Goal: Task Accomplishment & Management: Complete application form

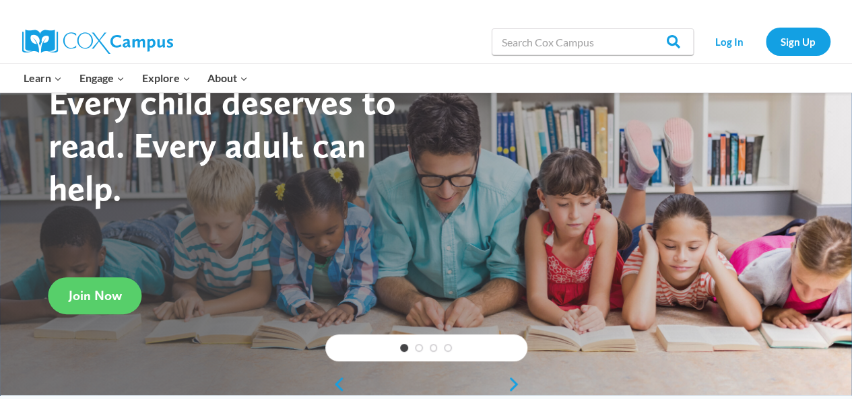
scroll to position [67, 0]
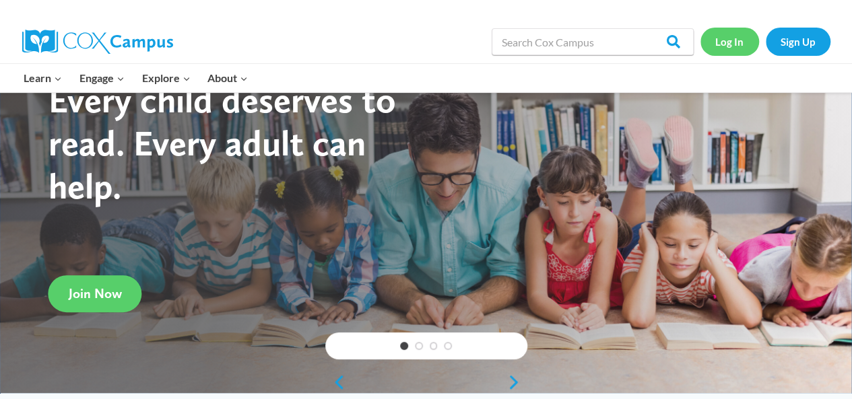
click at [726, 48] on link "Log In" at bounding box center [729, 42] width 59 height 28
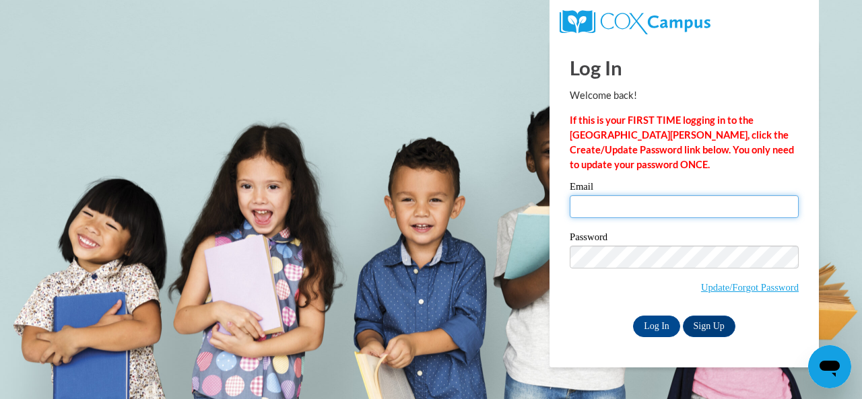
type input "odom.shondra.c@muscogee.k12.ga.us"
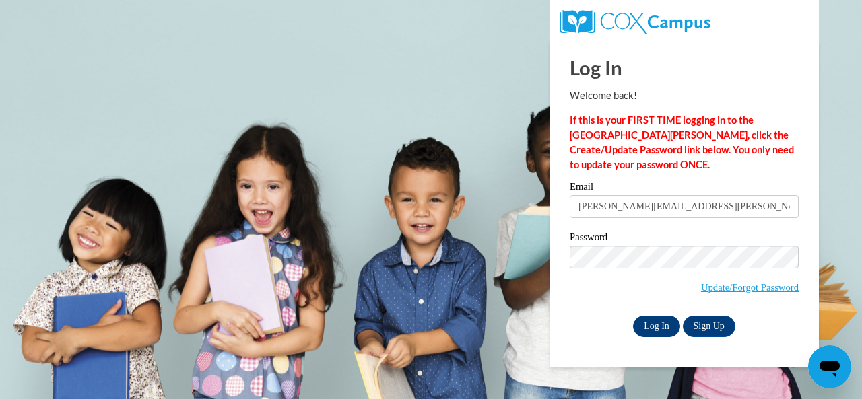
click at [658, 326] on input "Log In" at bounding box center [656, 327] width 47 height 22
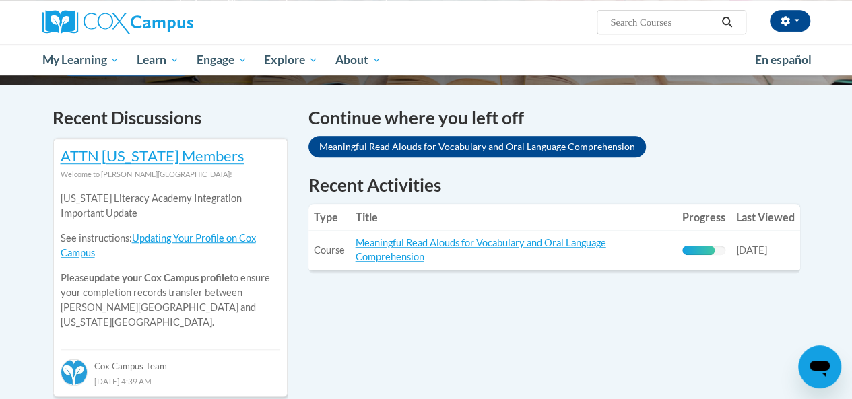
scroll to position [390, 0]
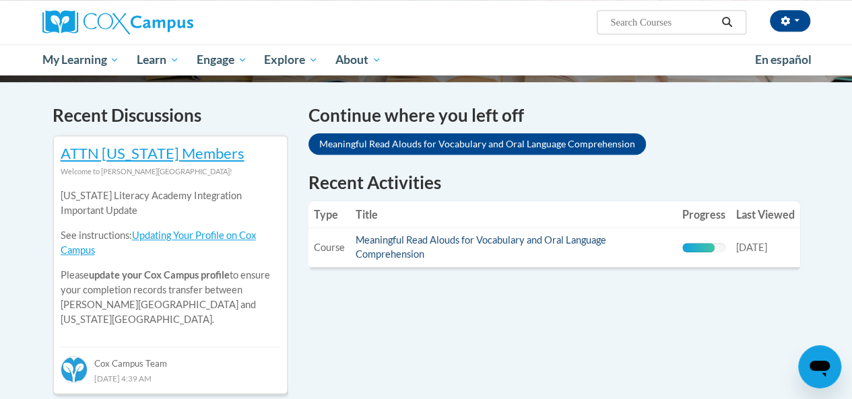
click at [373, 252] on link "Meaningful Read Alouds for Vocabulary and Oral Language Comprehension" at bounding box center [480, 247] width 250 height 26
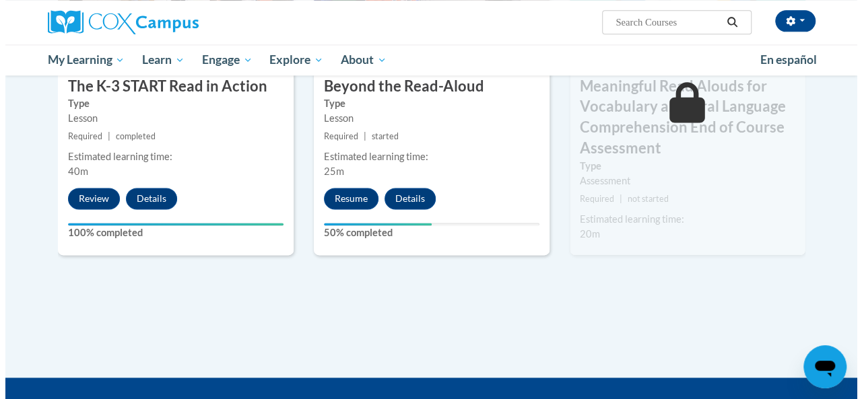
scroll to position [856, 0]
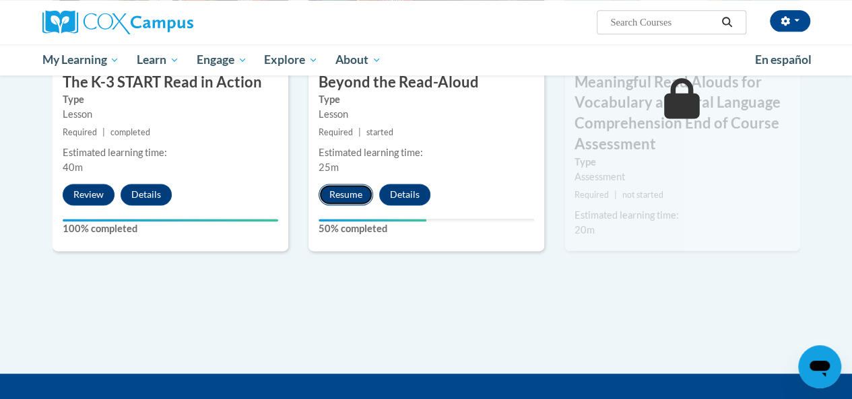
click at [343, 186] on button "Resume" at bounding box center [345, 195] width 55 height 22
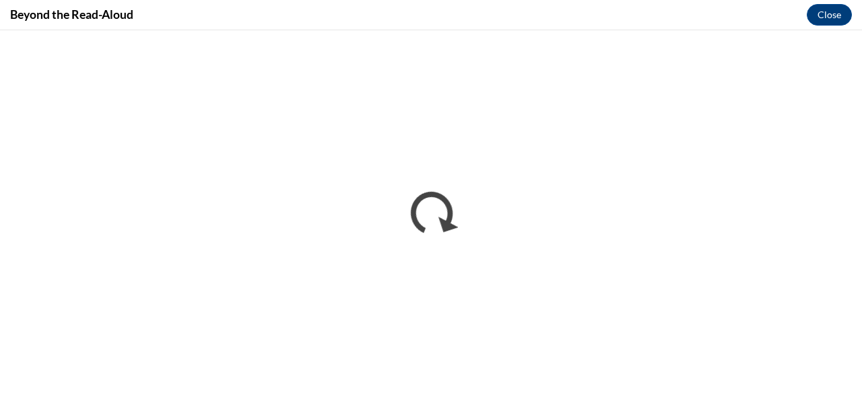
scroll to position [0, 0]
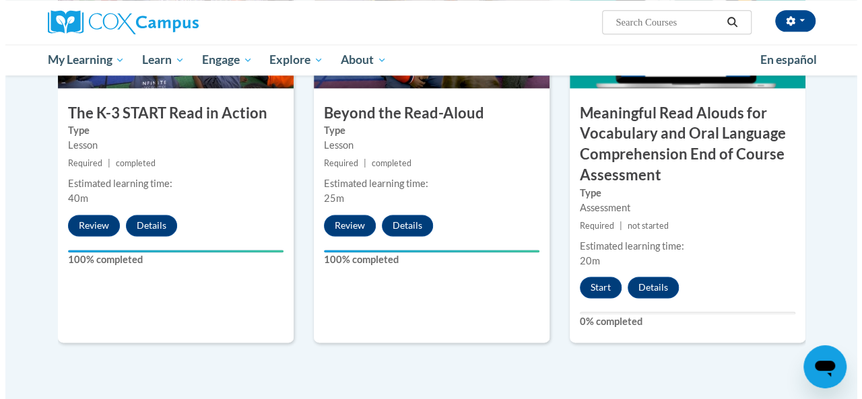
scroll to position [830, 0]
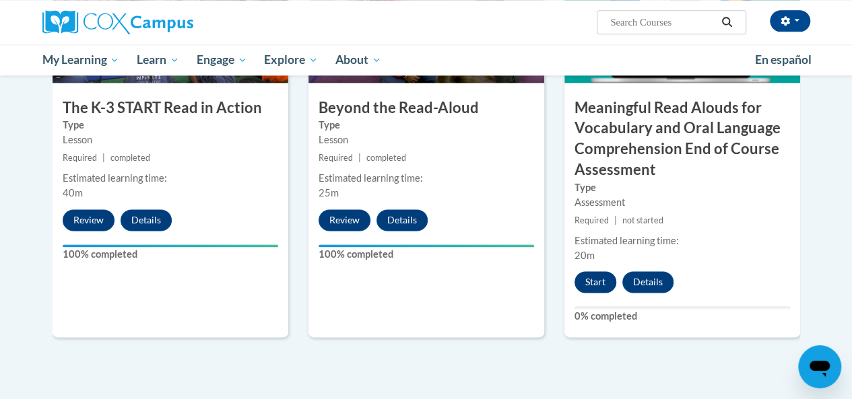
click at [602, 286] on button "Start" at bounding box center [595, 282] width 42 height 22
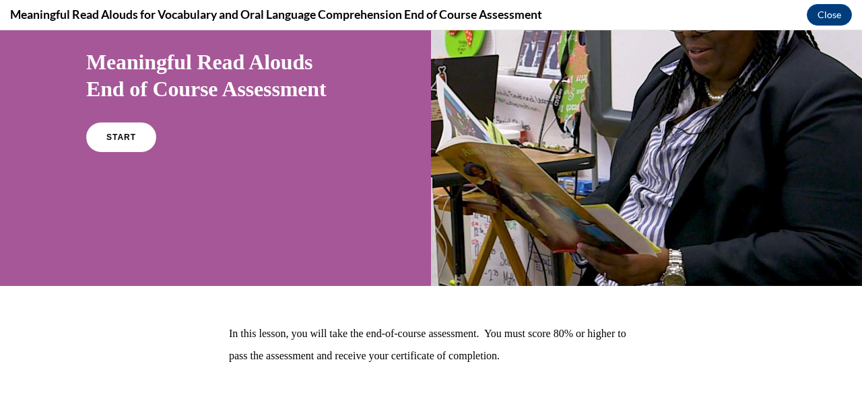
scroll to position [0, 0]
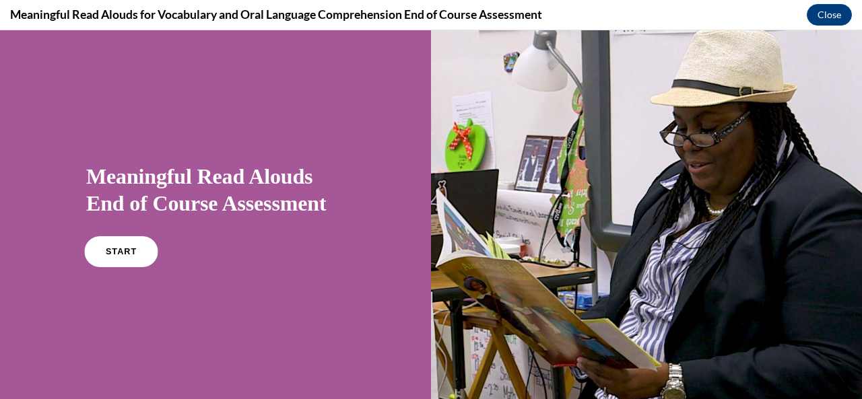
click at [106, 257] on link "START" at bounding box center [120, 251] width 73 height 31
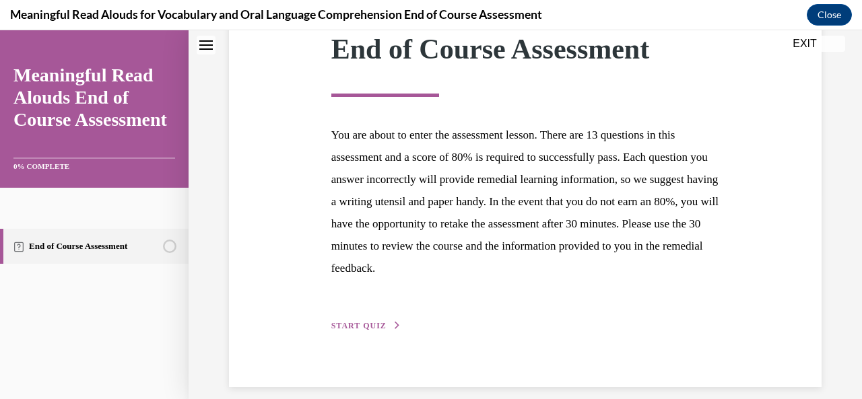
scroll to position [218, 0]
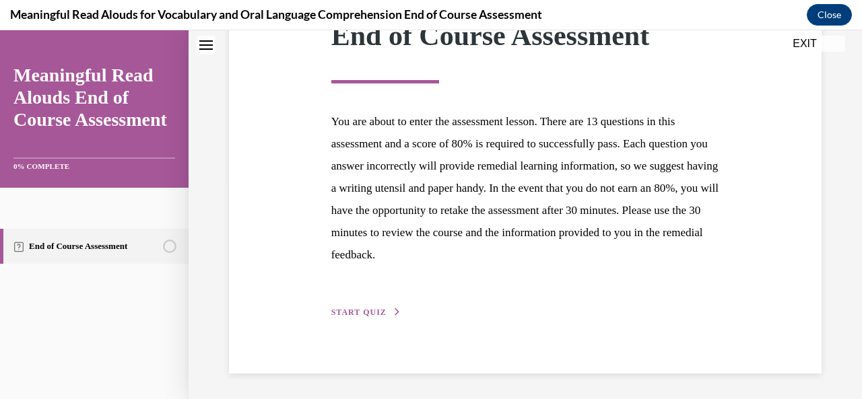
click at [376, 314] on span "START QUIZ" at bounding box center [358, 312] width 55 height 9
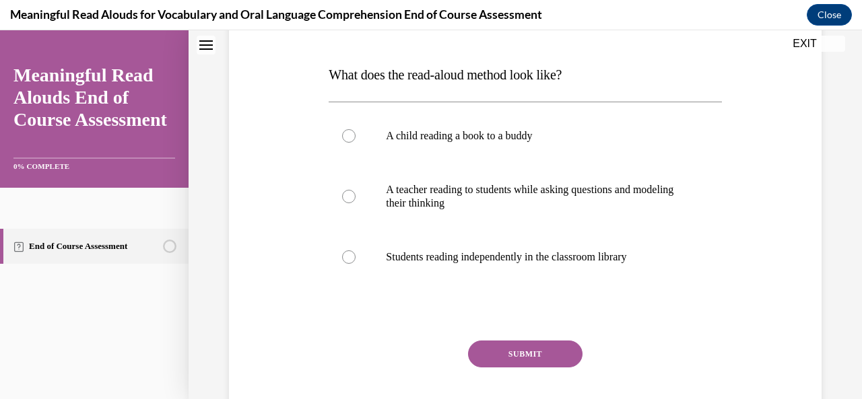
scroll to position [199, 0]
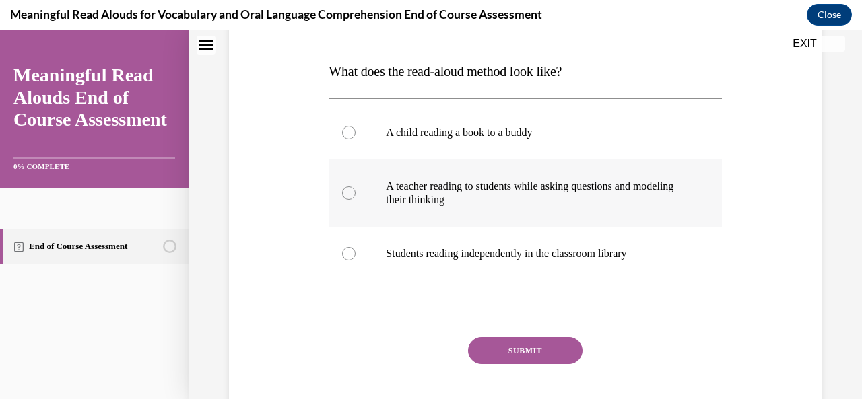
click at [342, 194] on div at bounding box center [348, 192] width 13 height 13
click at [342, 194] on input "A teacher reading to students while asking questions and modeling their thinking" at bounding box center [348, 192] width 13 height 13
radio input "true"
click at [529, 353] on button "SUBMIT" at bounding box center [525, 350] width 114 height 27
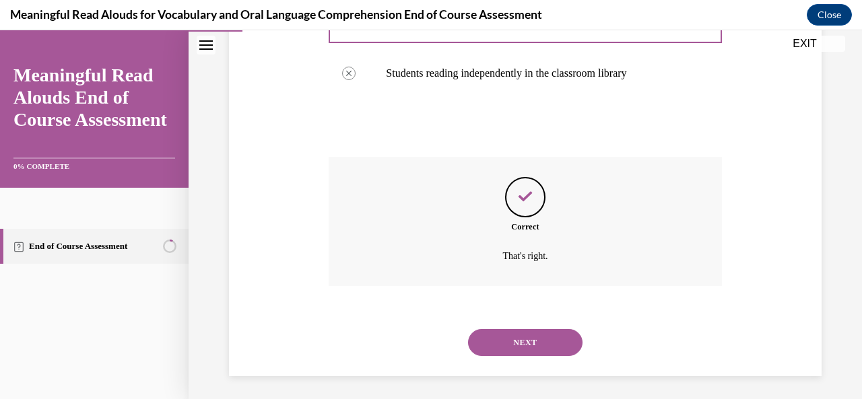
scroll to position [382, 0]
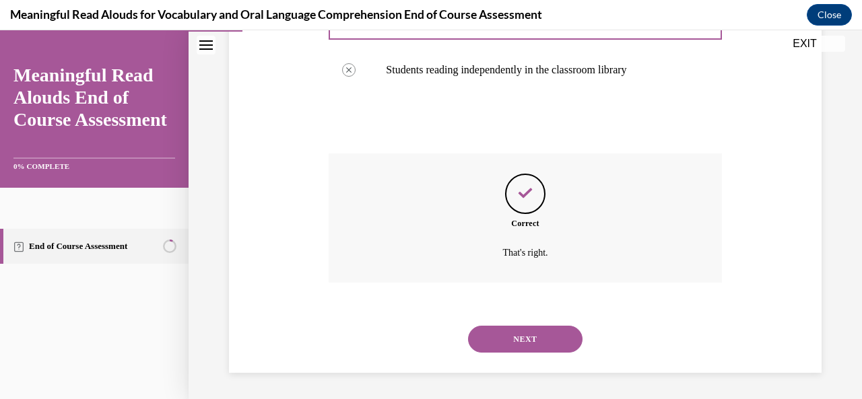
click at [537, 342] on button "NEXT" at bounding box center [525, 339] width 114 height 27
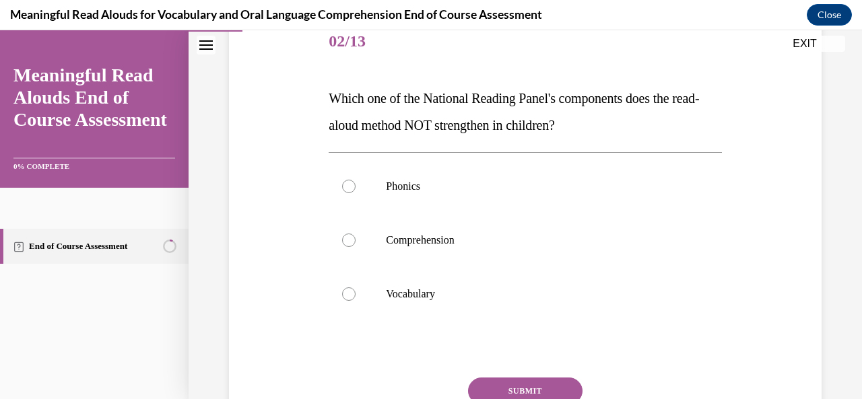
scroll to position [172, 0]
click at [343, 189] on div at bounding box center [348, 185] width 13 height 13
click at [343, 189] on input "Phonics" at bounding box center [348, 185] width 13 height 13
radio input "true"
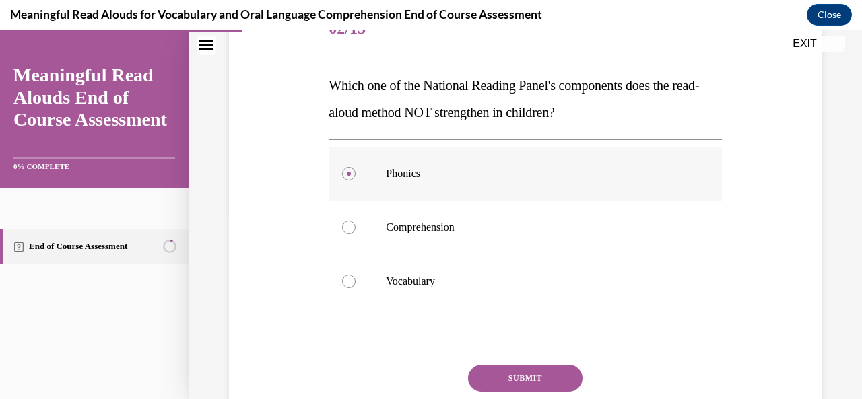
scroll to position [182, 0]
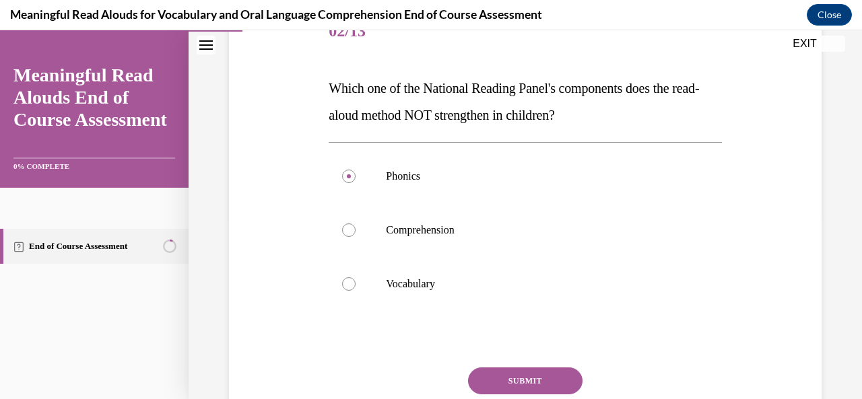
click at [526, 383] on button "SUBMIT" at bounding box center [525, 381] width 114 height 27
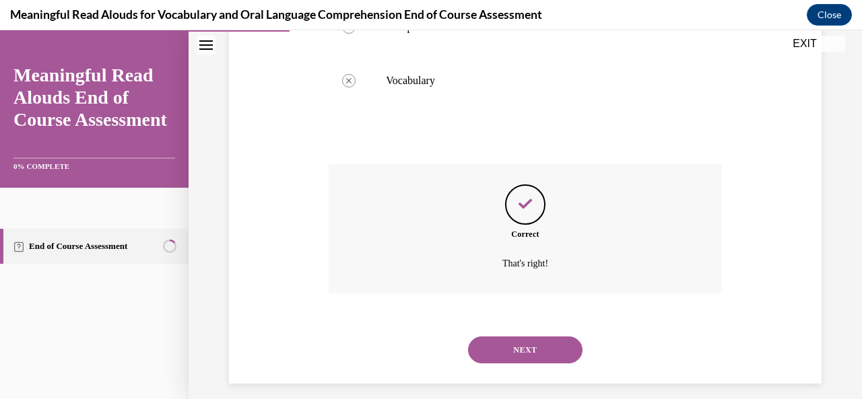
scroll to position [396, 0]
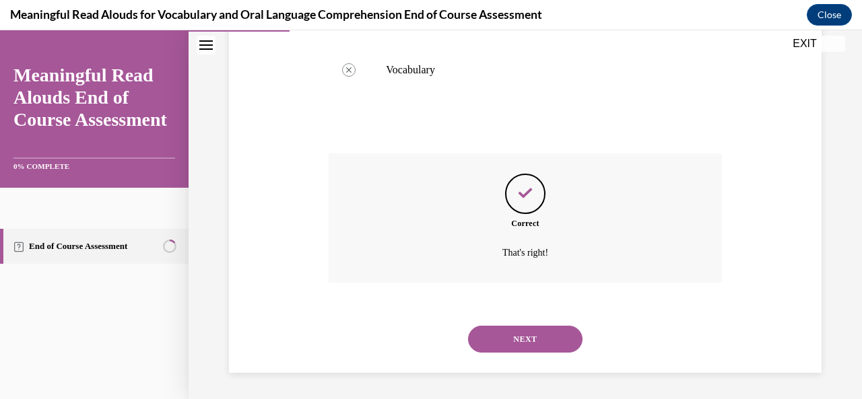
click at [531, 347] on button "NEXT" at bounding box center [525, 339] width 114 height 27
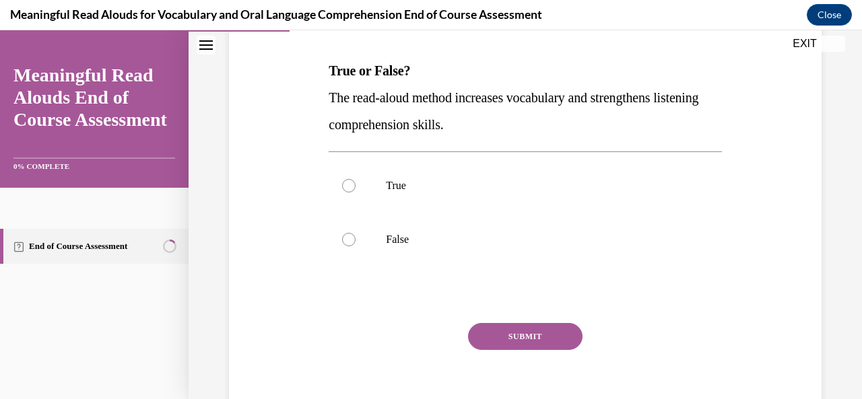
scroll to position [199, 0]
click at [642, 41] on div "Question 03/13 True or False? The read-aloud method increases vocabulary and st…" at bounding box center [525, 211] width 392 height 446
click at [356, 183] on label "True" at bounding box center [525, 186] width 392 height 54
click at [355, 183] on input "True" at bounding box center [348, 185] width 13 height 13
radio input "true"
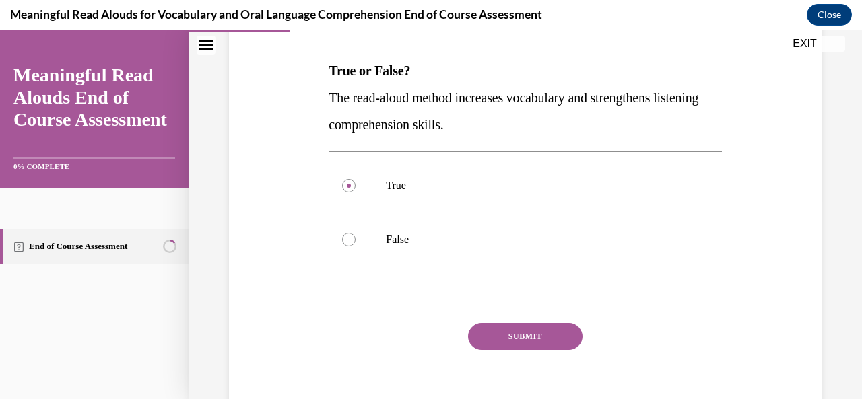
click at [555, 343] on button "SUBMIT" at bounding box center [525, 336] width 114 height 27
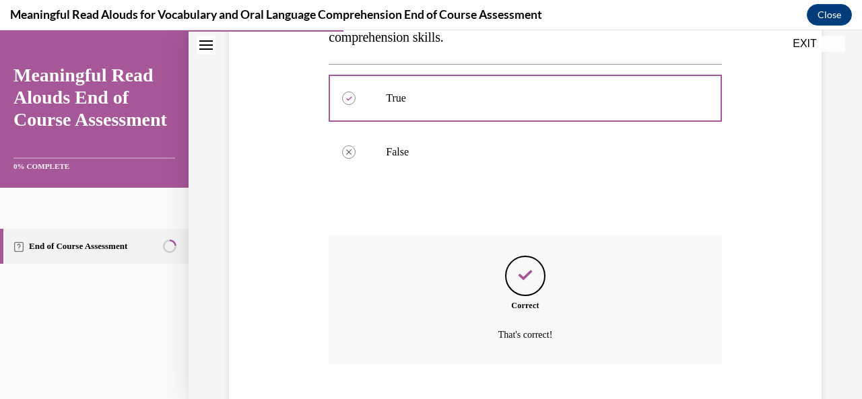
scroll to position [369, 0]
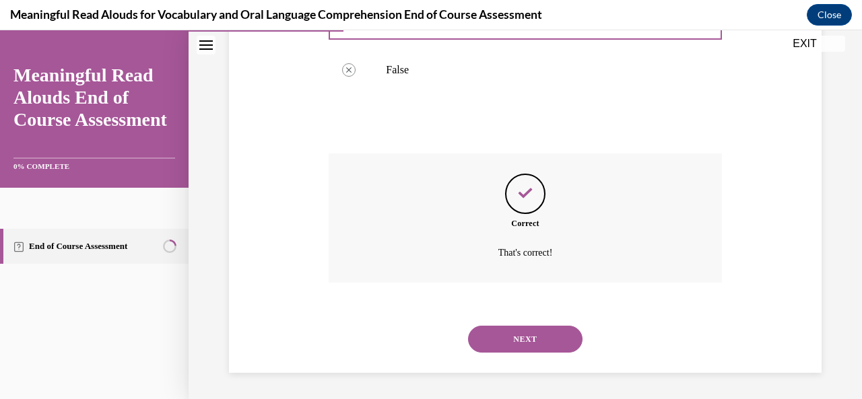
click at [537, 347] on button "NEXT" at bounding box center [525, 339] width 114 height 27
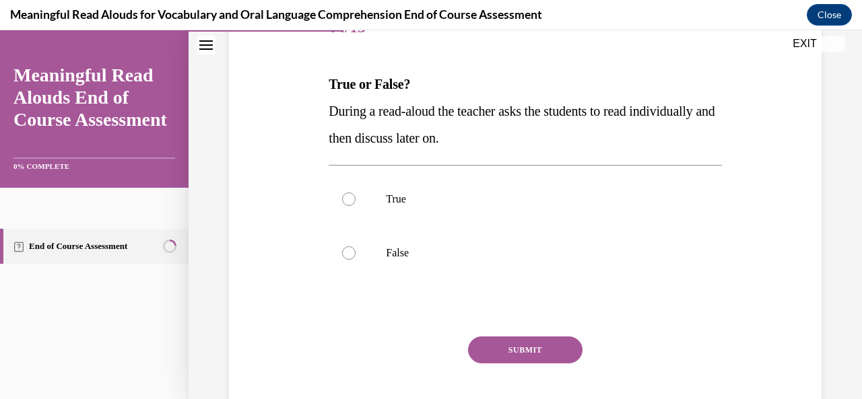
scroll to position [186, 0]
click at [353, 257] on label "False" at bounding box center [525, 253] width 392 height 54
click at [353, 257] on input "False" at bounding box center [348, 252] width 13 height 13
radio input "true"
click at [532, 353] on button "SUBMIT" at bounding box center [525, 349] width 114 height 27
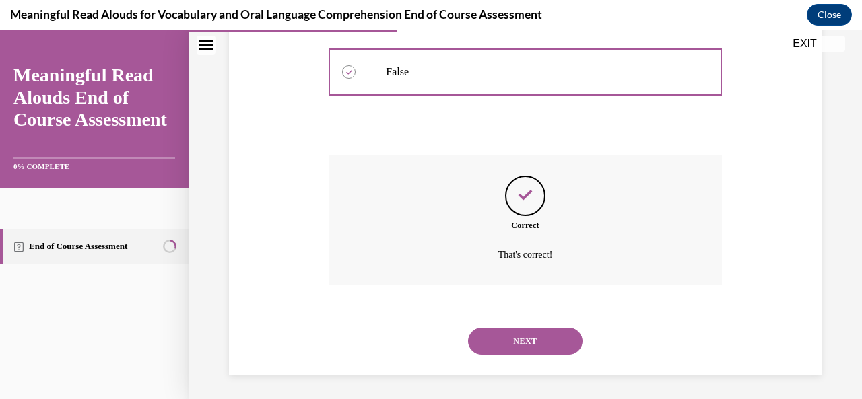
scroll to position [369, 0]
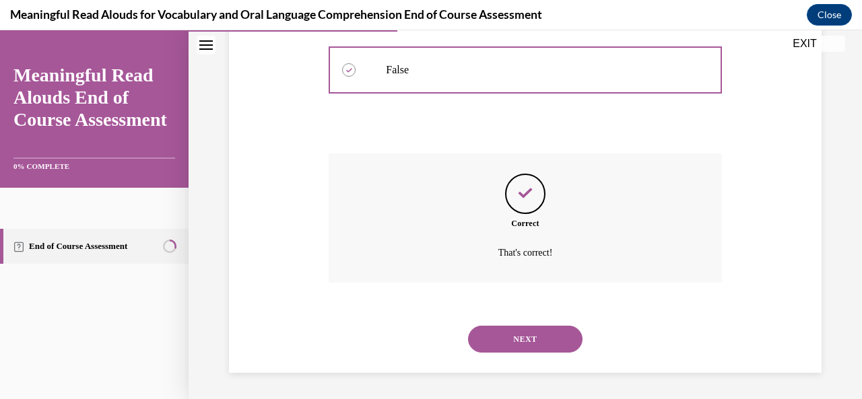
click at [528, 346] on button "NEXT" at bounding box center [525, 339] width 114 height 27
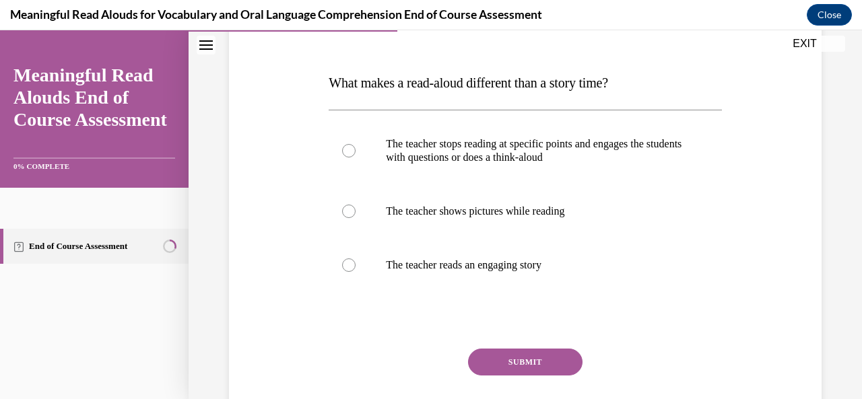
scroll to position [191, 0]
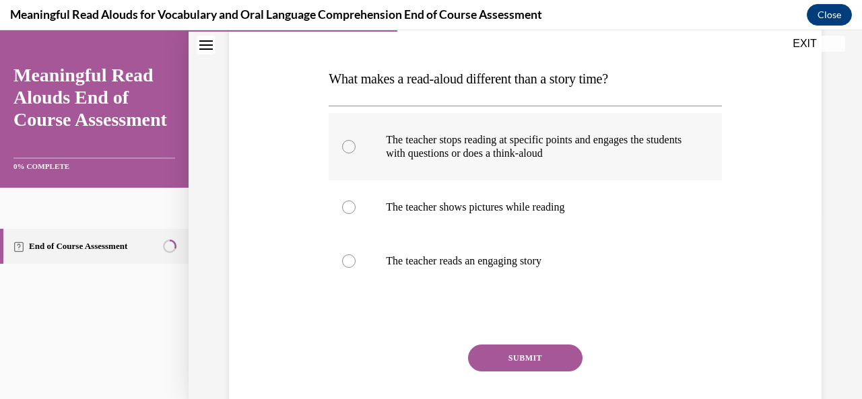
click at [345, 149] on div at bounding box center [348, 146] width 13 height 13
click at [345, 149] on input "The teacher stops reading at specific points and engages the students with ques…" at bounding box center [348, 146] width 13 height 13
radio input "true"
click at [535, 370] on button "SUBMIT" at bounding box center [525, 358] width 114 height 27
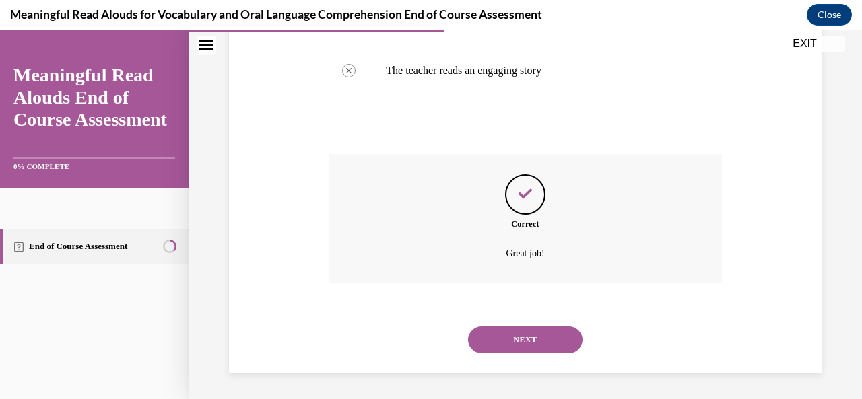
scroll to position [382, 0]
click at [528, 348] on button "NEXT" at bounding box center [525, 339] width 114 height 27
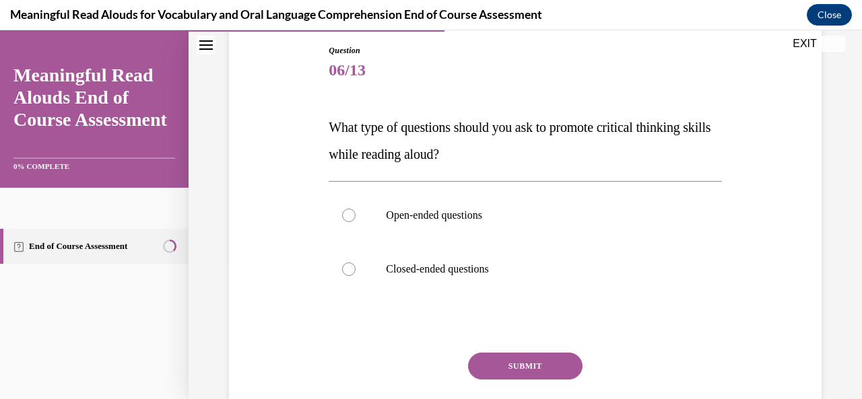
scroll to position [143, 0]
click at [358, 217] on label "Open-ended questions" at bounding box center [525, 215] width 392 height 54
click at [355, 217] on input "Open-ended questions" at bounding box center [348, 214] width 13 height 13
radio input "true"
click at [535, 369] on button "SUBMIT" at bounding box center [525, 365] width 114 height 27
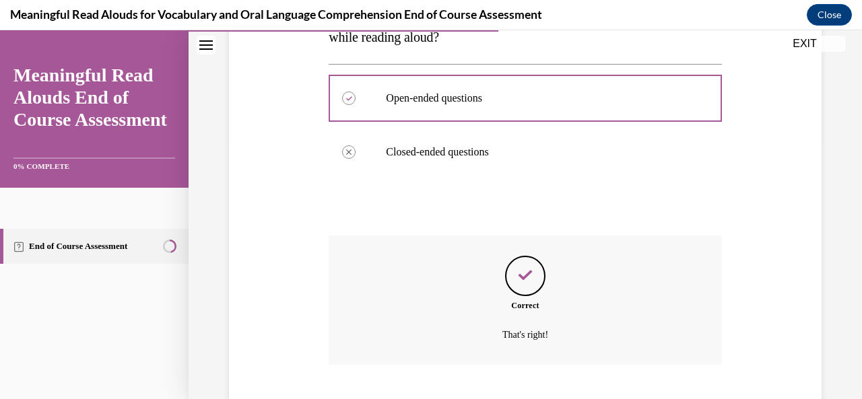
scroll to position [342, 0]
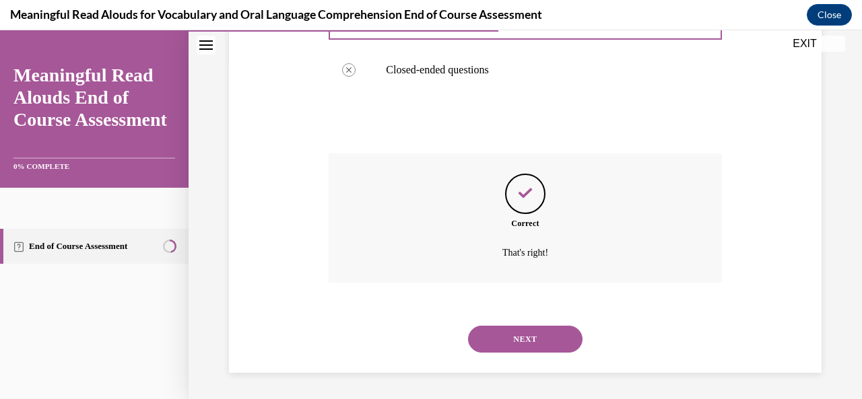
click at [536, 345] on button "NEXT" at bounding box center [525, 339] width 114 height 27
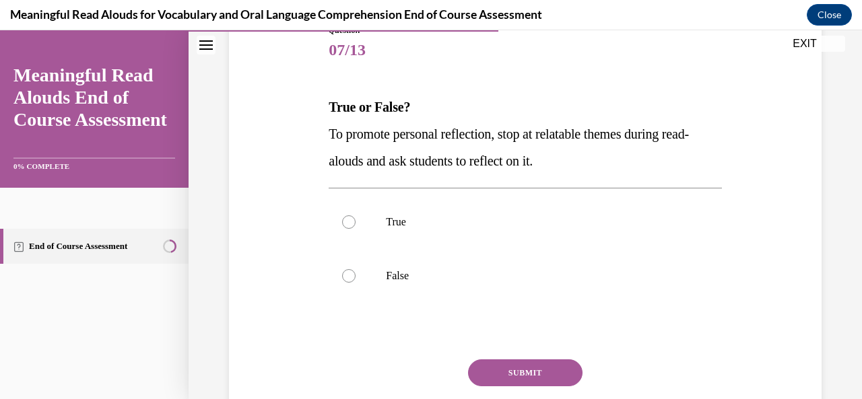
scroll to position [162, 0]
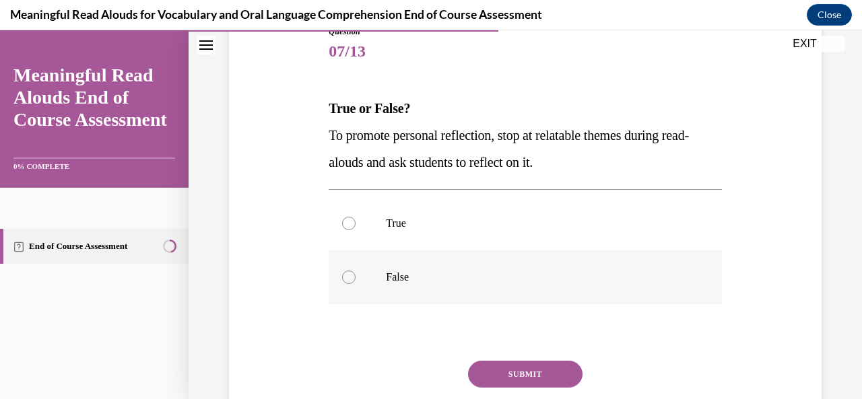
click at [488, 271] on p "False" at bounding box center [537, 277] width 302 height 13
click at [355, 271] on input "False" at bounding box center [348, 277] width 13 height 13
radio input "true"
click at [351, 232] on label "True" at bounding box center [525, 224] width 392 height 54
click at [351, 230] on input "True" at bounding box center [348, 223] width 13 height 13
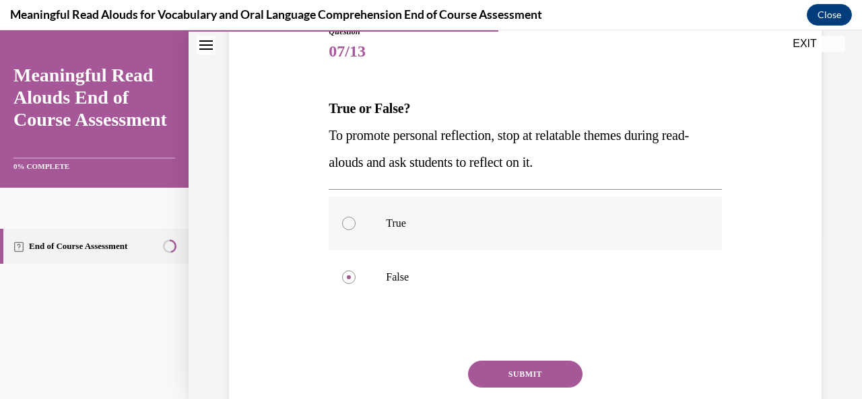
radio input "true"
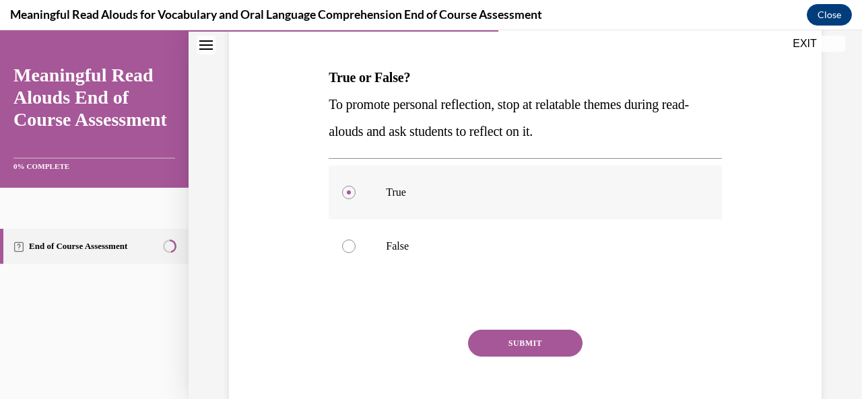
scroll to position [194, 0]
click at [530, 348] on button "SUBMIT" at bounding box center [525, 342] width 114 height 27
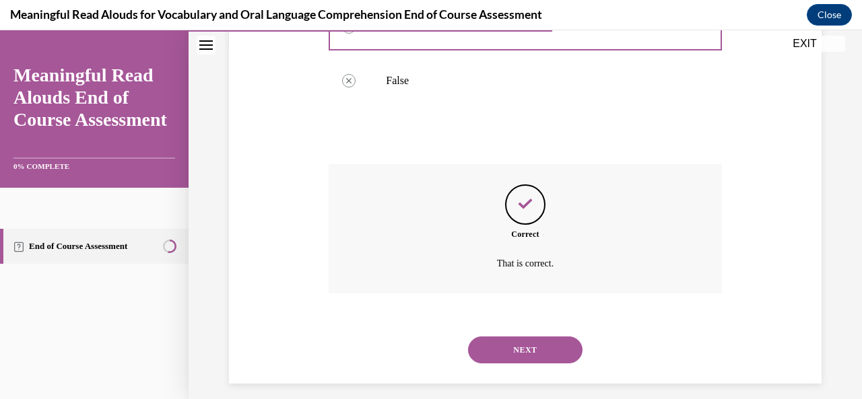
scroll to position [369, 0]
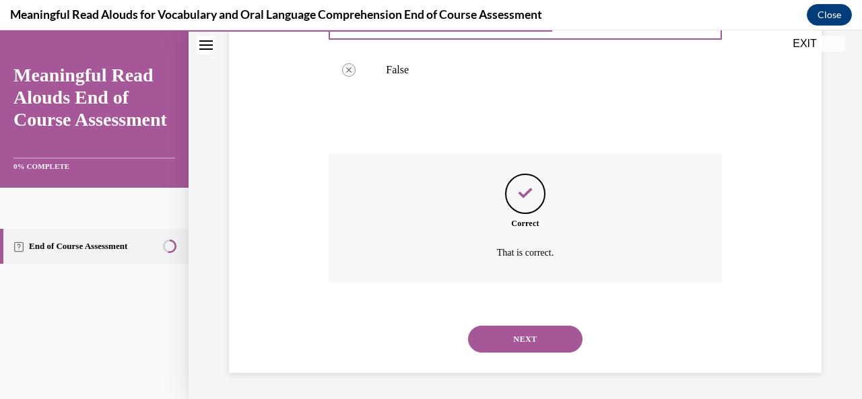
click at [510, 351] on button "NEXT" at bounding box center [525, 339] width 114 height 27
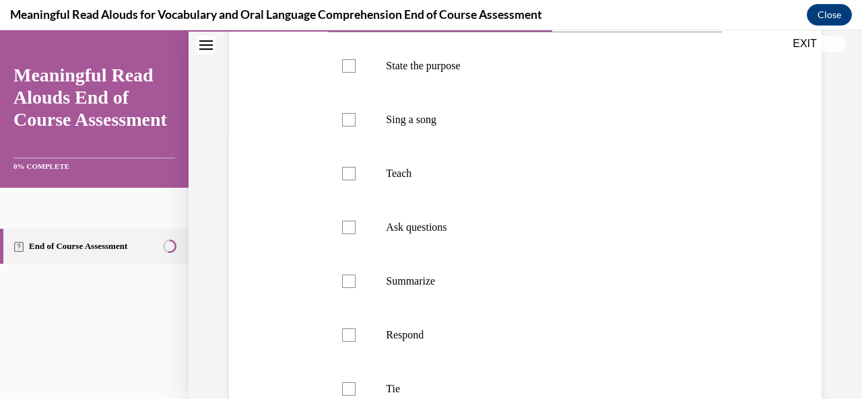
scroll to position [265, 0]
click at [347, 73] on div at bounding box center [348, 65] width 13 height 13
click at [347, 73] on input "State the purpose" at bounding box center [348, 65] width 13 height 13
checkbox input "true"
click at [346, 180] on div at bounding box center [348, 173] width 13 height 13
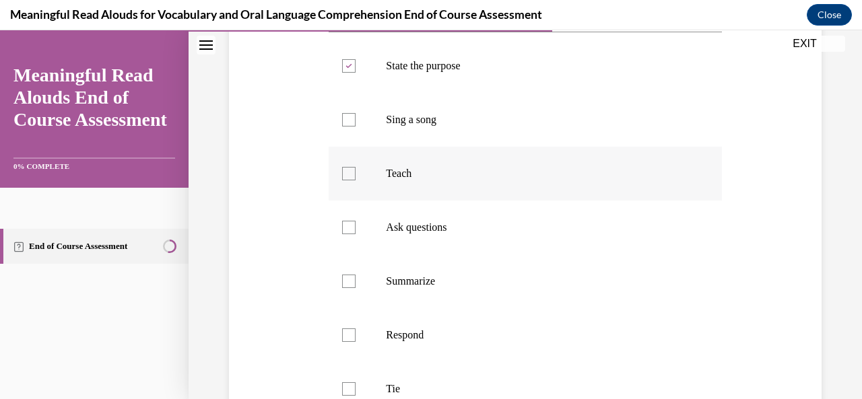
click at [346, 180] on input "Teach" at bounding box center [348, 173] width 13 height 13
checkbox input "true"
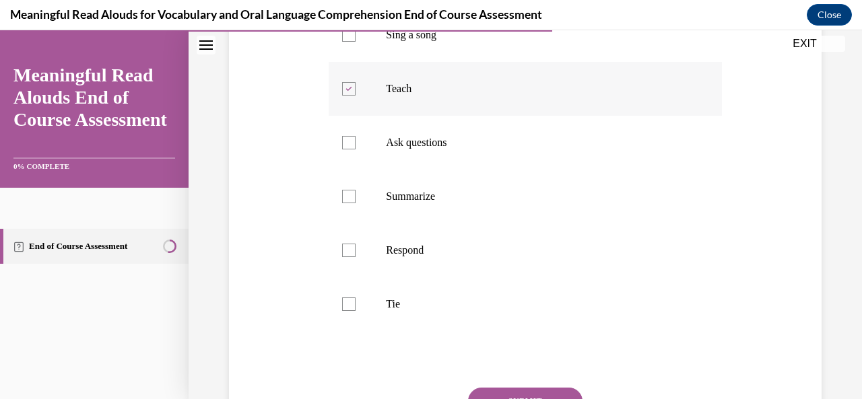
scroll to position [351, 0]
click at [360, 168] on label "Ask questions" at bounding box center [525, 141] width 392 height 54
click at [355, 148] on input "Ask questions" at bounding box center [348, 141] width 13 height 13
checkbox input "true"
click at [343, 256] on div at bounding box center [348, 248] width 13 height 13
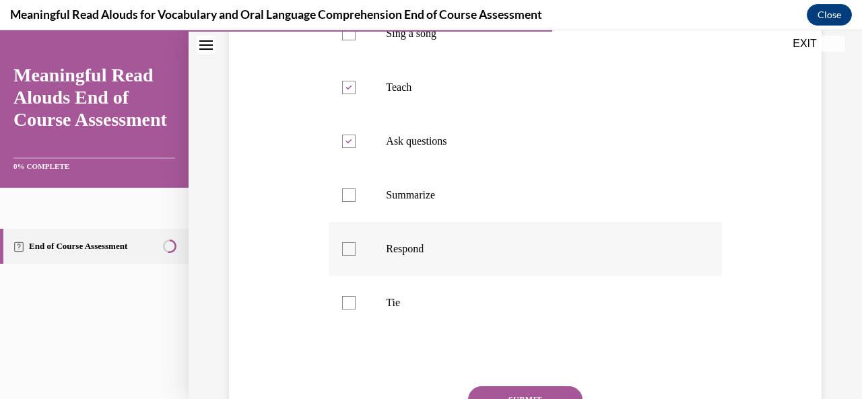
click at [343, 256] on input "Respond" at bounding box center [348, 248] width 13 height 13
checkbox input "true"
click at [354, 330] on label "Tie" at bounding box center [525, 303] width 392 height 54
click at [354, 310] on input "Tie" at bounding box center [348, 302] width 13 height 13
checkbox input "true"
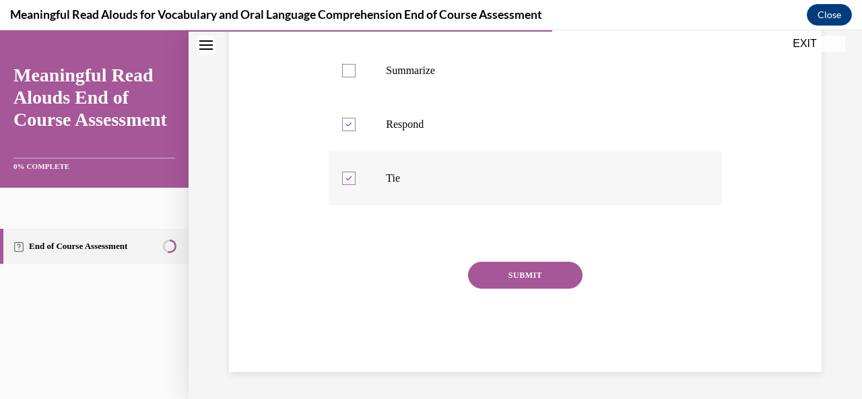
scroll to position [502, 0]
click at [518, 275] on button "SUBMIT" at bounding box center [525, 275] width 114 height 27
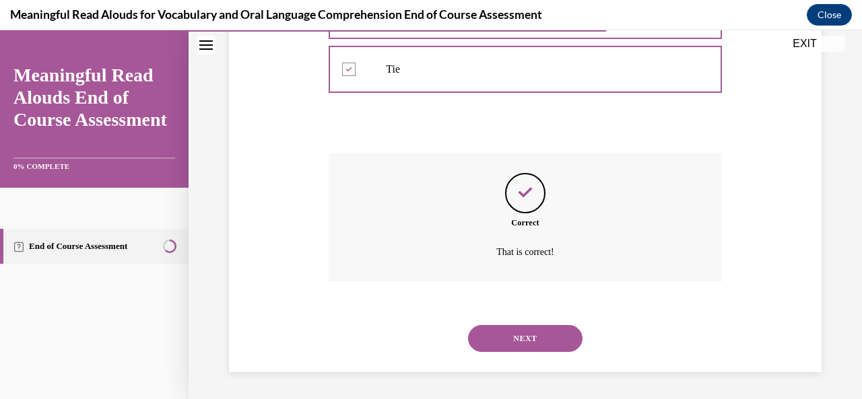
scroll to position [611, 0]
click at [527, 342] on button "NEXT" at bounding box center [525, 338] width 114 height 27
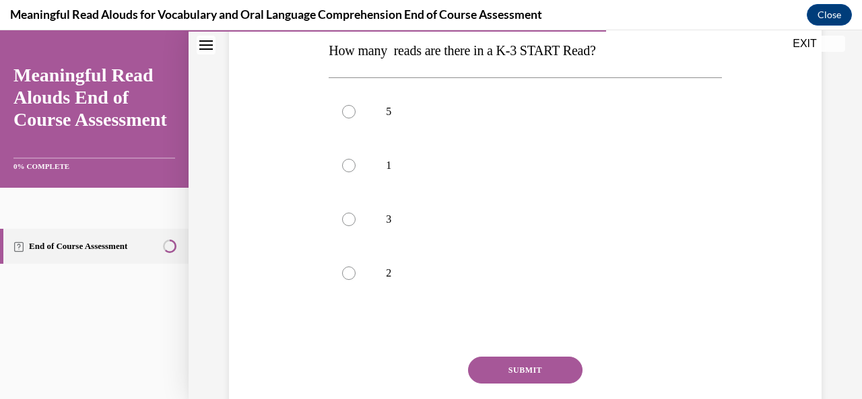
scroll to position [222, 0]
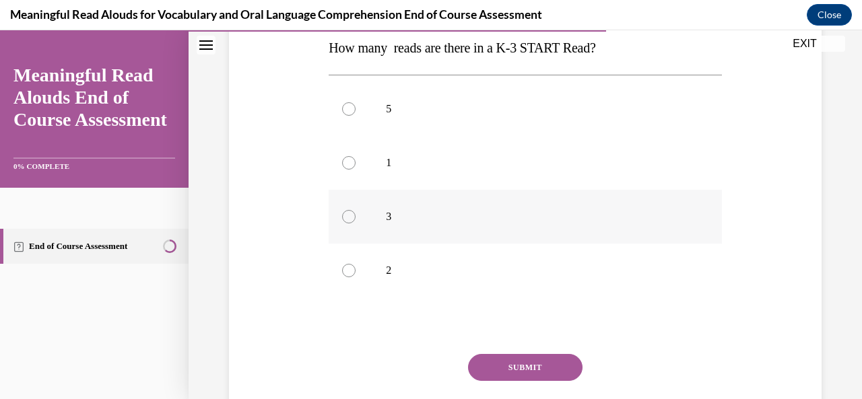
click at [342, 213] on div at bounding box center [348, 216] width 13 height 13
click at [342, 213] on input "3" at bounding box center [348, 216] width 13 height 13
radio input "true"
drag, startPoint x: 494, startPoint y: 367, endPoint x: 485, endPoint y: 365, distance: 9.6
click at [485, 365] on button "SUBMIT" at bounding box center [525, 367] width 114 height 27
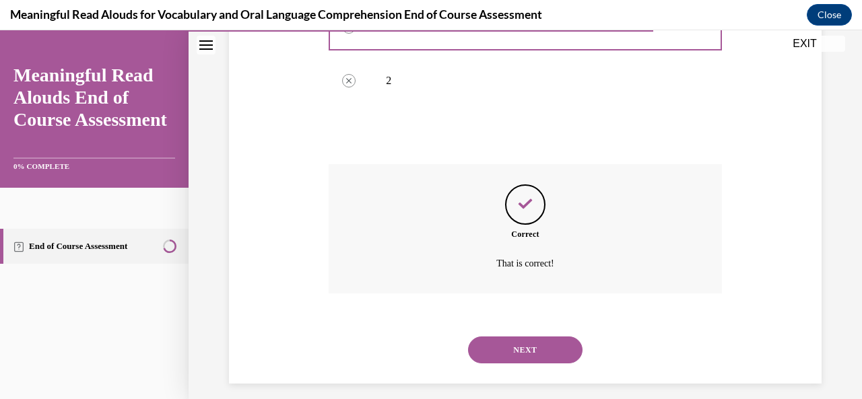
scroll to position [423, 0]
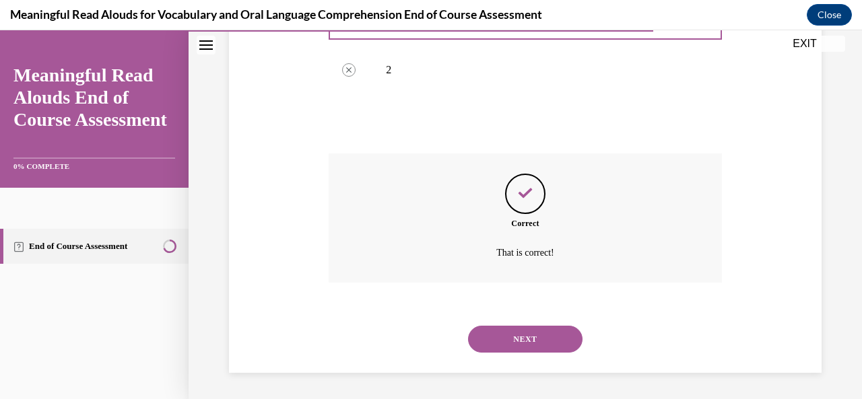
click at [538, 346] on button "NEXT" at bounding box center [525, 339] width 114 height 27
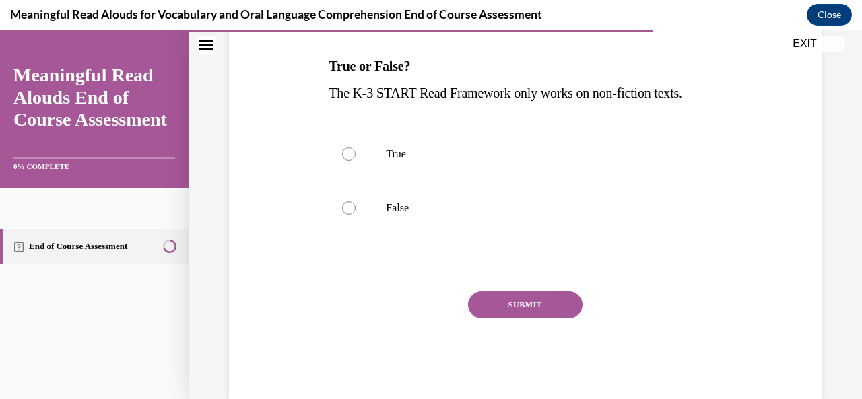
scroll to position [203, 0]
click at [349, 207] on div at bounding box center [348, 208] width 13 height 13
click at [349, 207] on input "False" at bounding box center [348, 208] width 13 height 13
radio input "true"
click at [499, 302] on button "SUBMIT" at bounding box center [525, 305] width 114 height 27
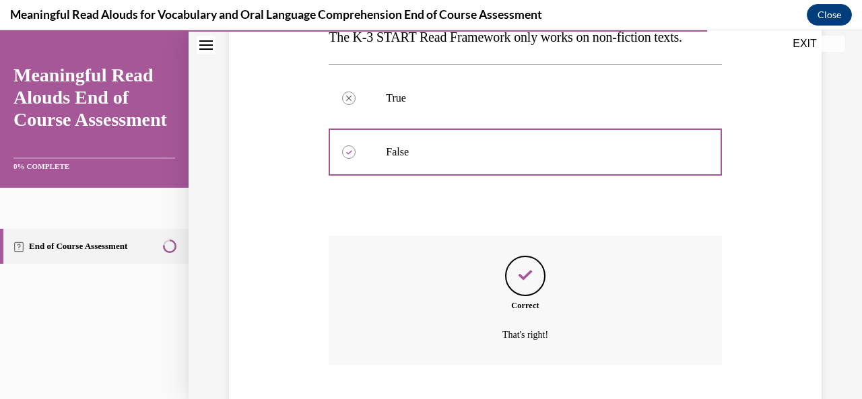
scroll to position [342, 0]
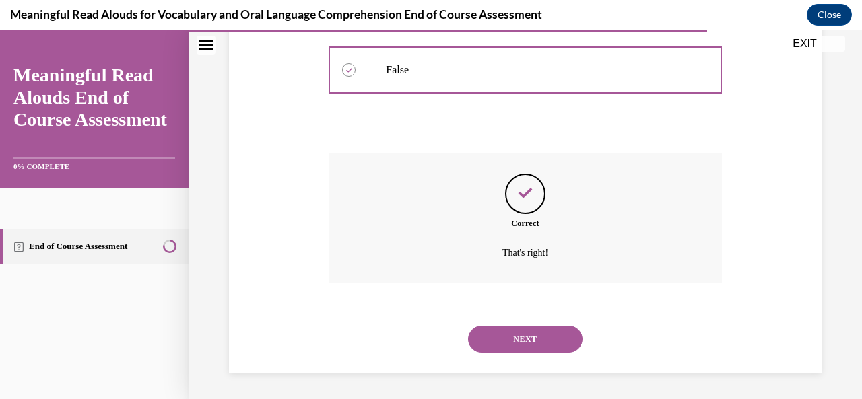
click at [555, 343] on button "NEXT" at bounding box center [525, 339] width 114 height 27
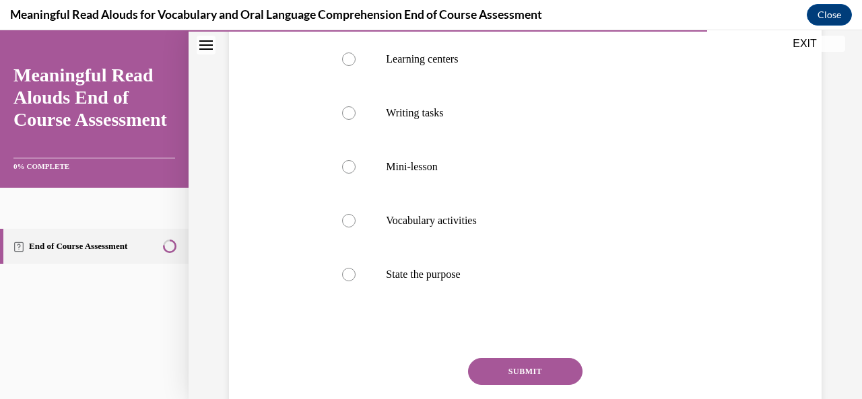
scroll to position [248, 0]
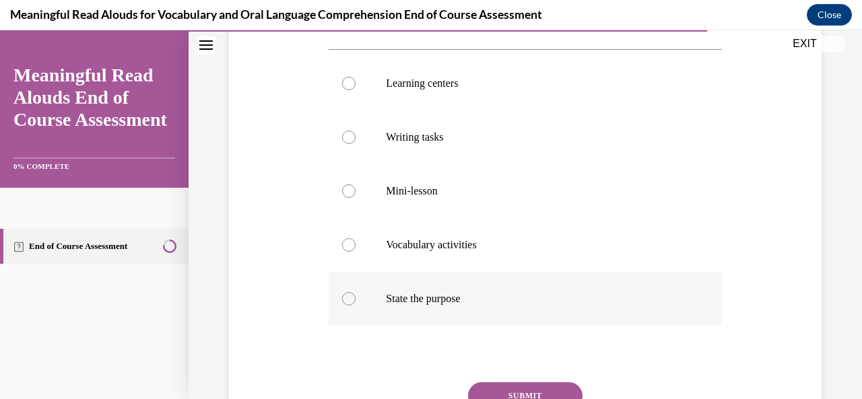
click at [352, 305] on label "State the purpose" at bounding box center [525, 299] width 392 height 54
click at [352, 305] on input "State the purpose" at bounding box center [348, 298] width 13 height 13
radio input "true"
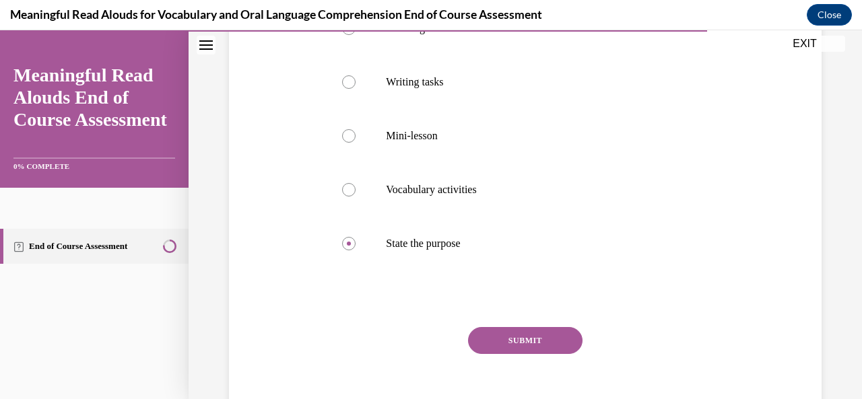
click at [547, 341] on button "SUBMIT" at bounding box center [525, 340] width 114 height 27
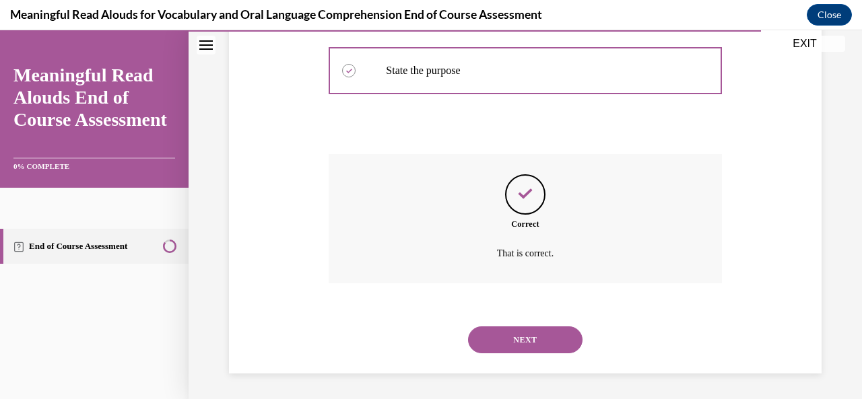
scroll to position [477, 0]
click at [550, 350] on button "NEXT" at bounding box center [525, 339] width 114 height 27
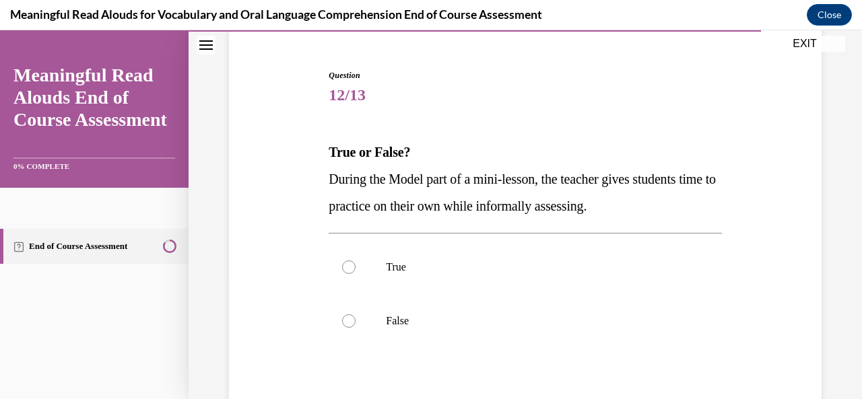
scroll to position [118, 0]
click at [353, 323] on label "False" at bounding box center [525, 321] width 392 height 54
click at [353, 323] on input "False" at bounding box center [348, 320] width 13 height 13
radio input "true"
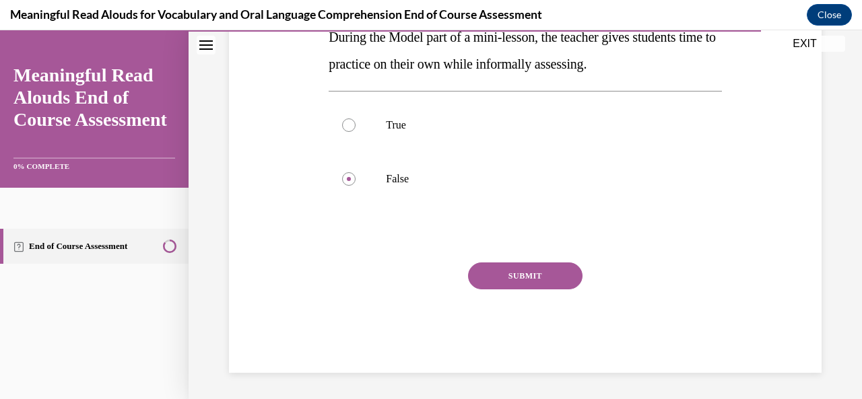
click at [528, 283] on button "SUBMIT" at bounding box center [525, 276] width 114 height 27
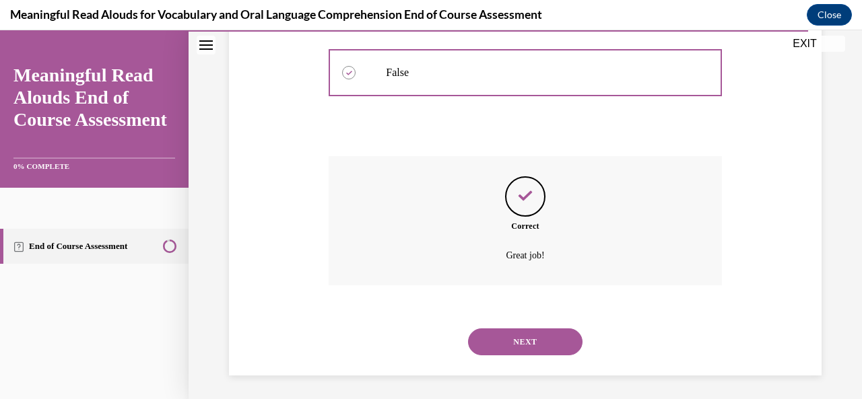
scroll to position [369, 0]
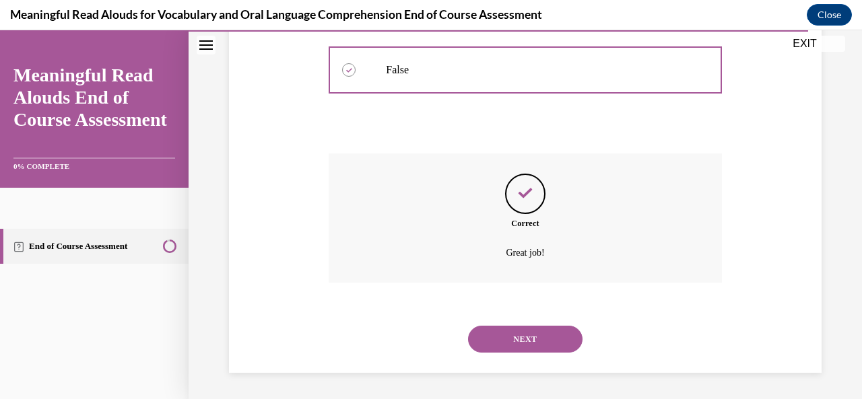
click at [526, 346] on button "NEXT" at bounding box center [525, 339] width 114 height 27
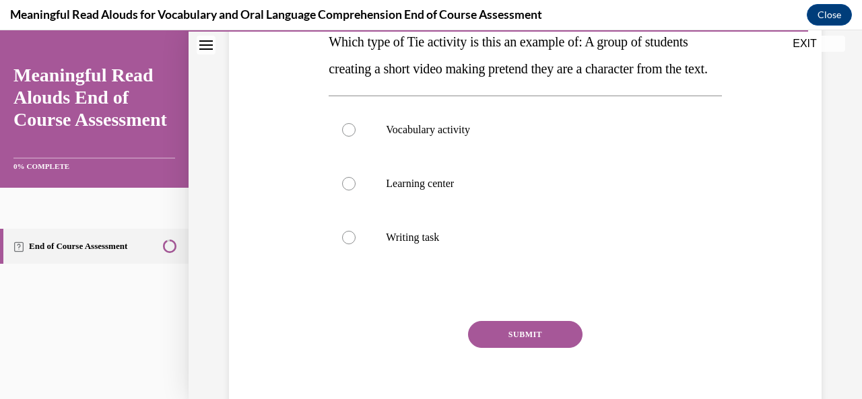
scroll to position [229, 0]
click at [356, 205] on label "Learning center" at bounding box center [525, 183] width 392 height 54
click at [355, 190] on input "Learning center" at bounding box center [348, 182] width 13 height 13
radio input "true"
click at [531, 347] on button "SUBMIT" at bounding box center [525, 333] width 114 height 27
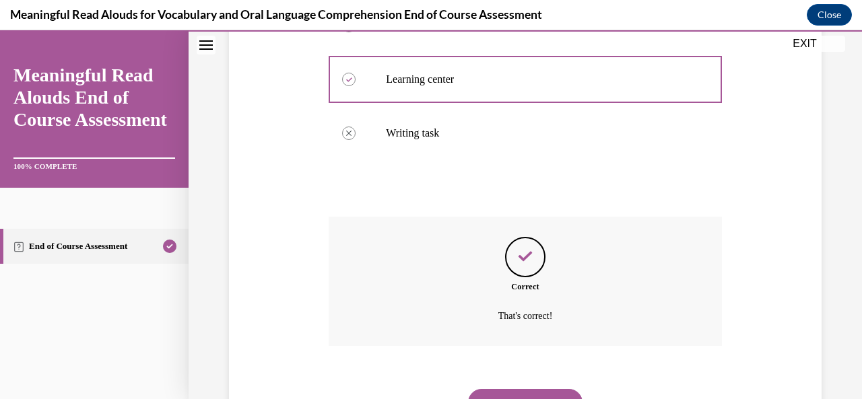
scroll to position [423, 0]
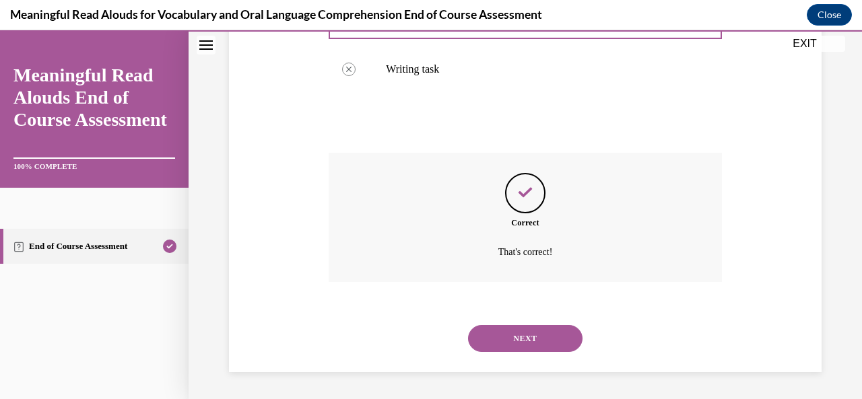
click at [526, 339] on button "NEXT" at bounding box center [525, 338] width 114 height 27
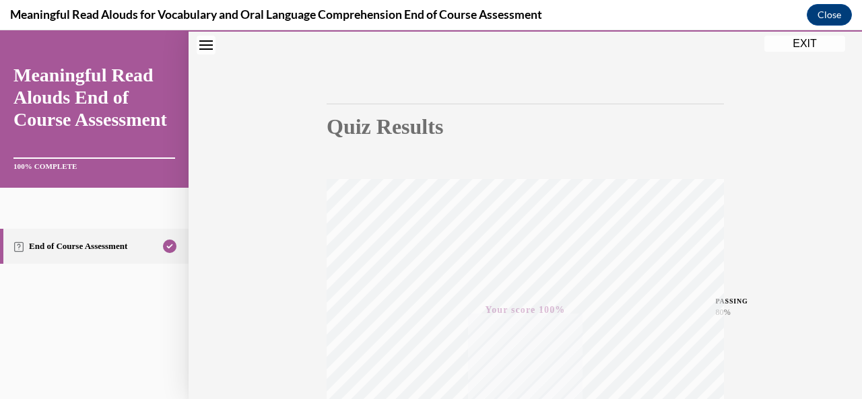
scroll to position [79, 0]
click at [827, 16] on button "Close" at bounding box center [829, 15] width 45 height 22
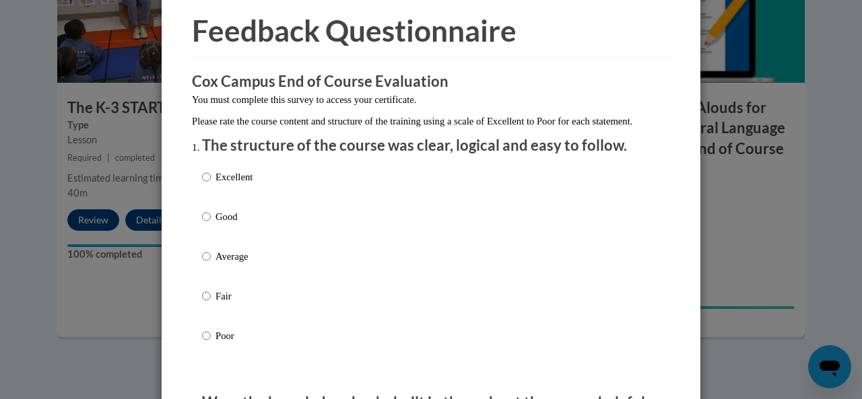
scroll to position [52, 0]
click at [202, 185] on input "Excellent" at bounding box center [206, 177] width 9 height 15
radio input "true"
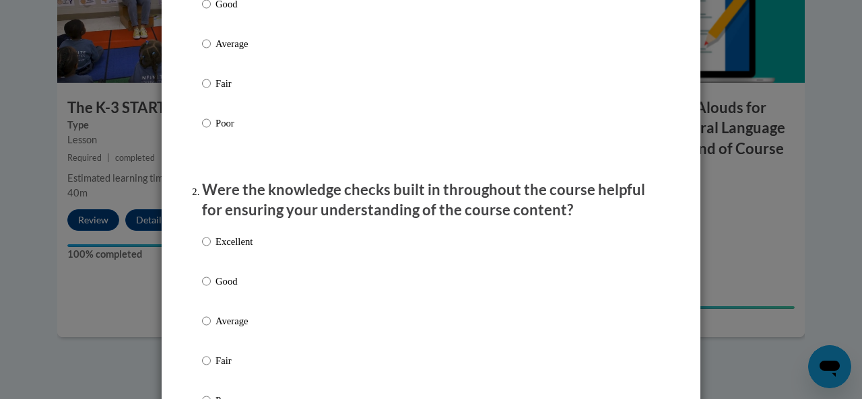
scroll to position [319, 0]
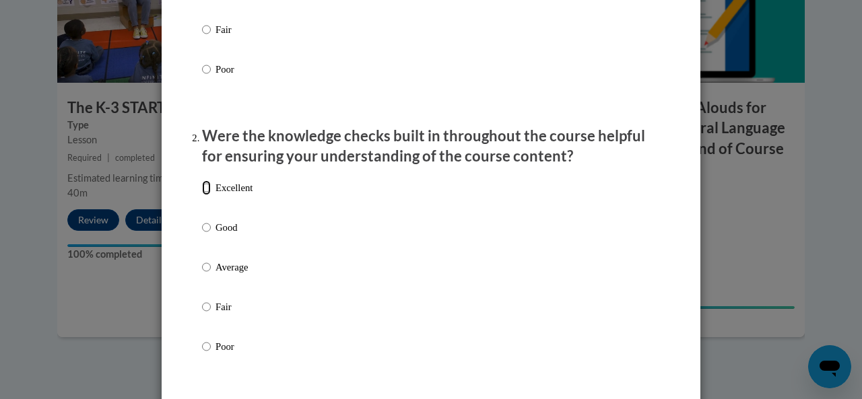
click at [203, 195] on input "Excellent" at bounding box center [206, 187] width 9 height 15
radio input "true"
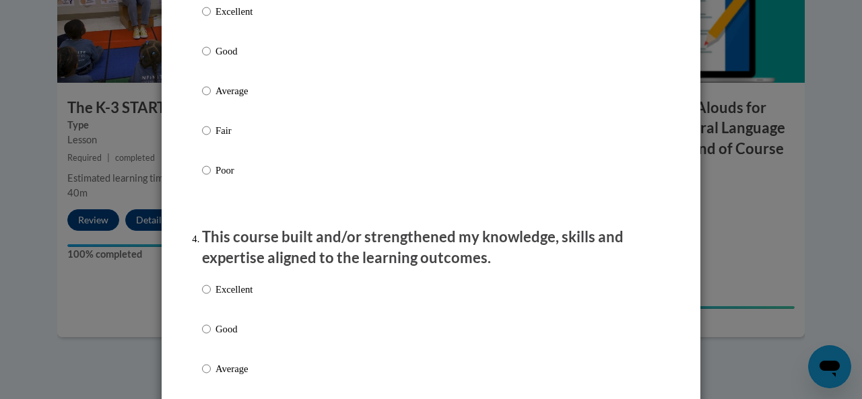
scroll to position [745, 0]
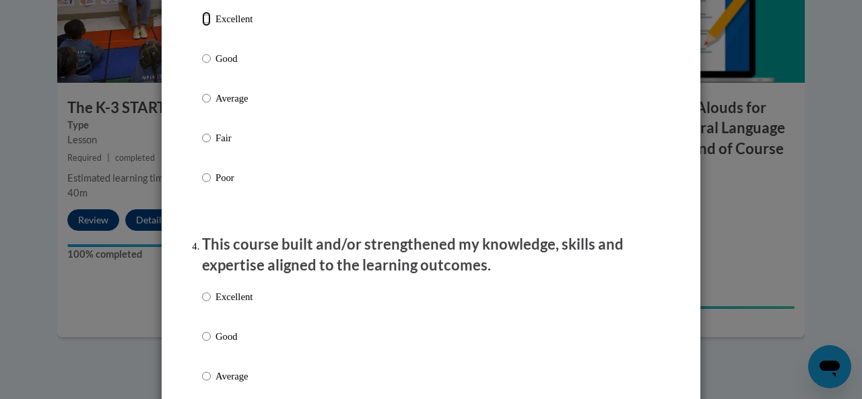
click at [202, 26] on input "Excellent" at bounding box center [206, 18] width 9 height 15
radio input "true"
click at [202, 304] on input "Excellent" at bounding box center [206, 296] width 9 height 15
radio input "true"
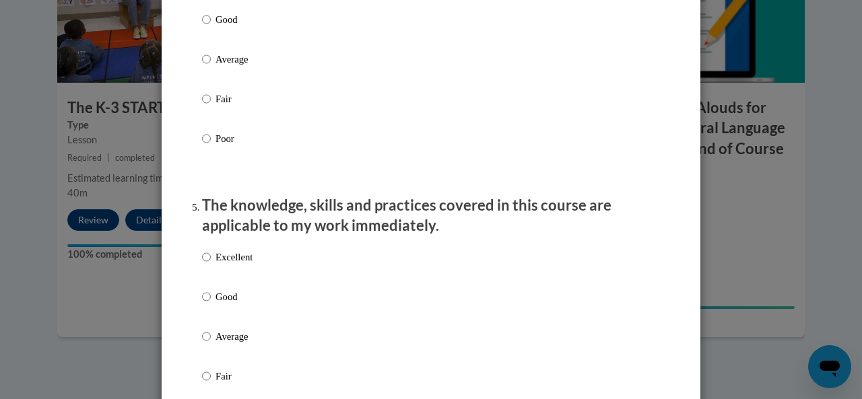
click at [202, 251] on li "The knowledge, skills and practices covered in this course are applicable to my…" at bounding box center [431, 329] width 458 height 268
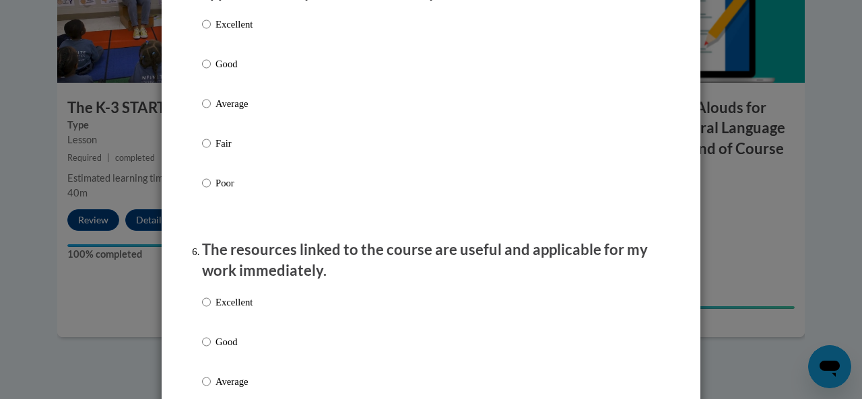
scroll to position [1297, 0]
click at [202, 30] on input "Excellent" at bounding box center [206, 22] width 9 height 15
radio input "true"
click at [202, 308] on input "Excellent" at bounding box center [206, 301] width 9 height 15
radio input "true"
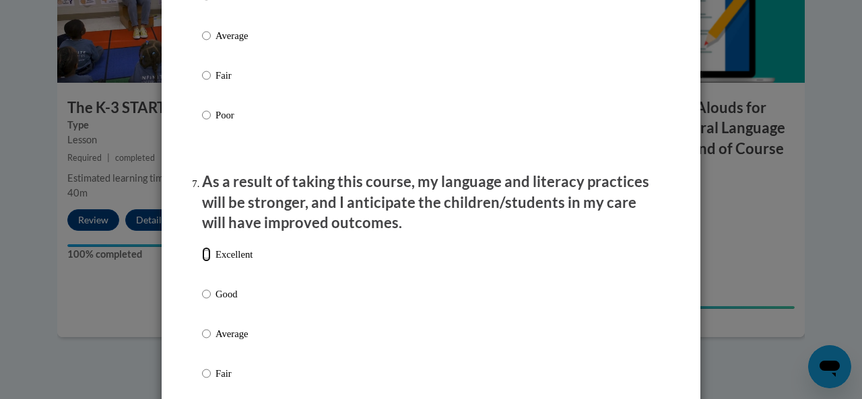
click at [203, 262] on input "Excellent" at bounding box center [206, 254] width 9 height 15
radio input "true"
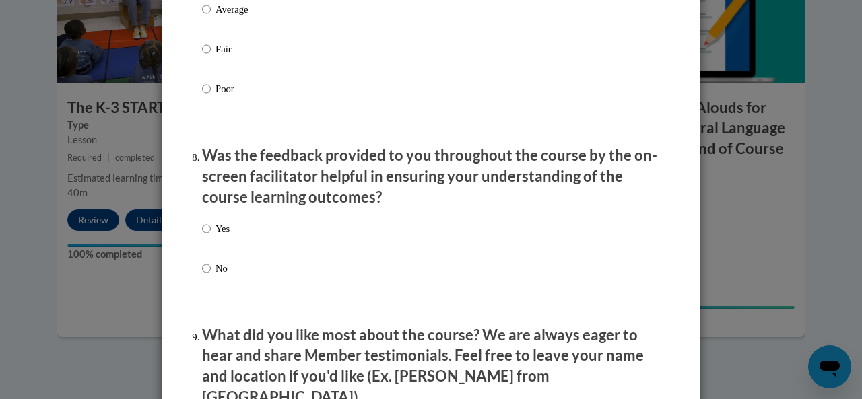
scroll to position [1972, 0]
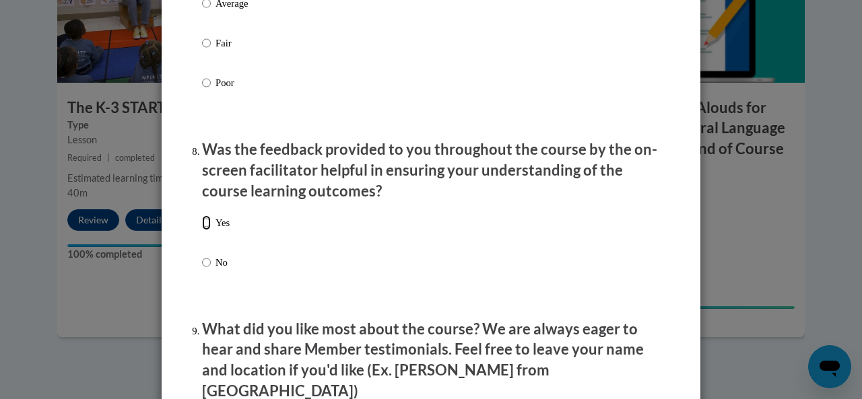
click at [202, 230] on input "Yes" at bounding box center [206, 222] width 9 height 15
radio input "true"
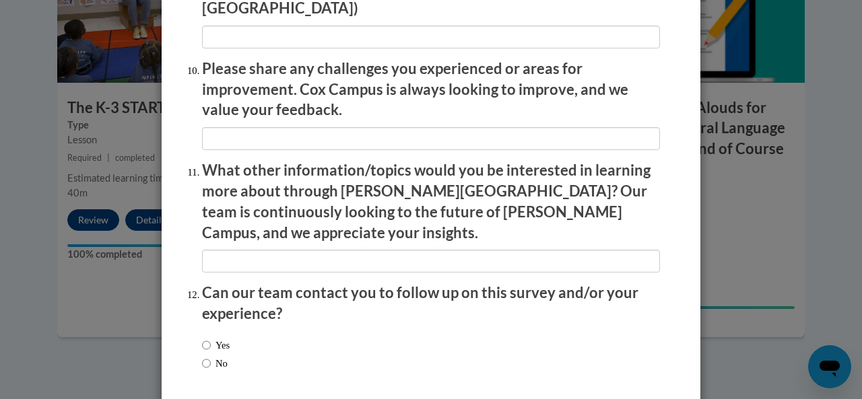
scroll to position [2400, 0]
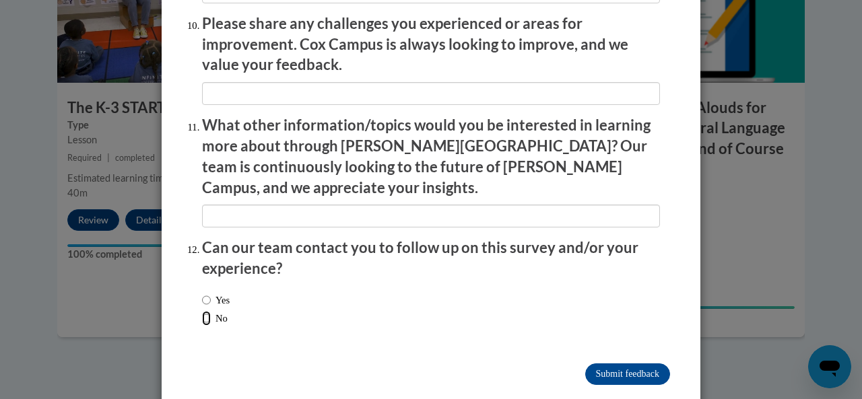
click at [202, 311] on input "No" at bounding box center [206, 318] width 9 height 15
radio input "true"
click at [618, 364] on input "Submit feedback" at bounding box center [627, 375] width 85 height 22
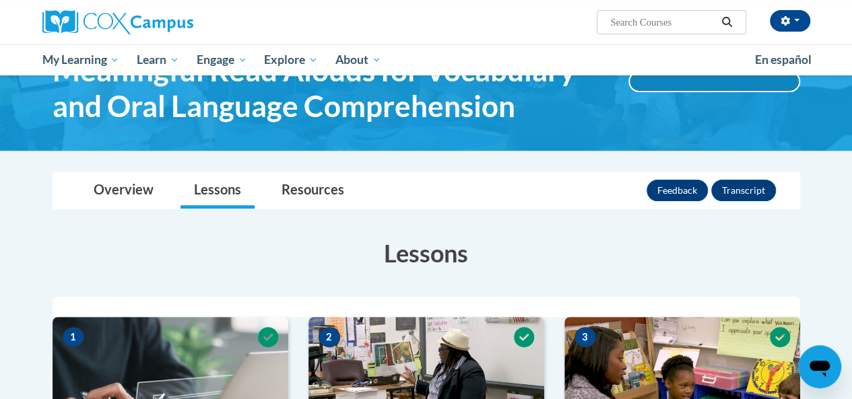
scroll to position [0, 0]
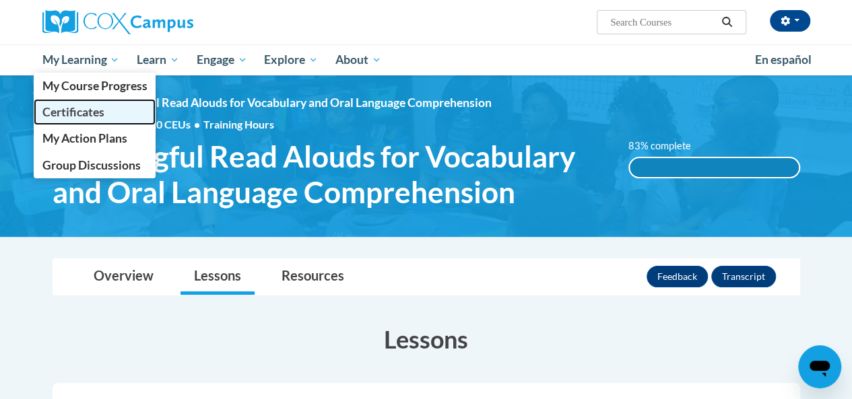
click at [72, 122] on link "Certificates" at bounding box center [95, 112] width 123 height 26
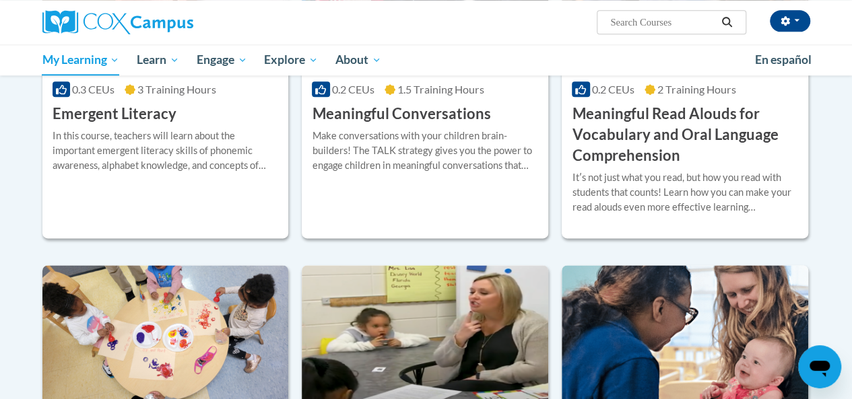
scroll to position [794, 0]
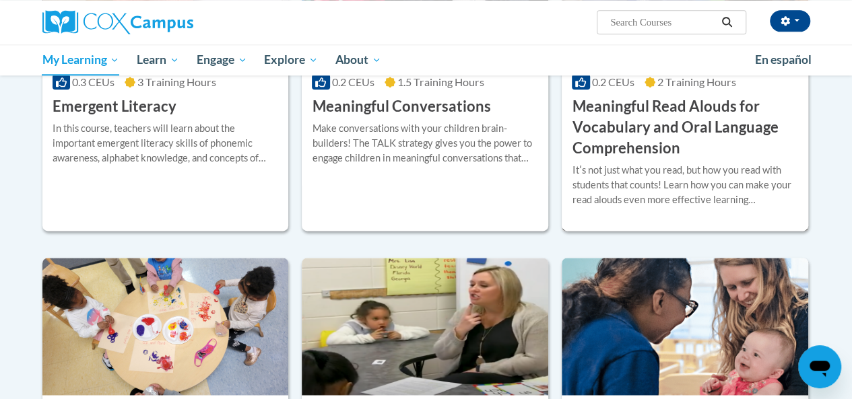
click at [683, 116] on h3 "Meaningful Read Alouds for Vocabulary and Oral Language Comprehension" at bounding box center [685, 127] width 226 height 62
